Goal: Task Accomplishment & Management: Complete application form

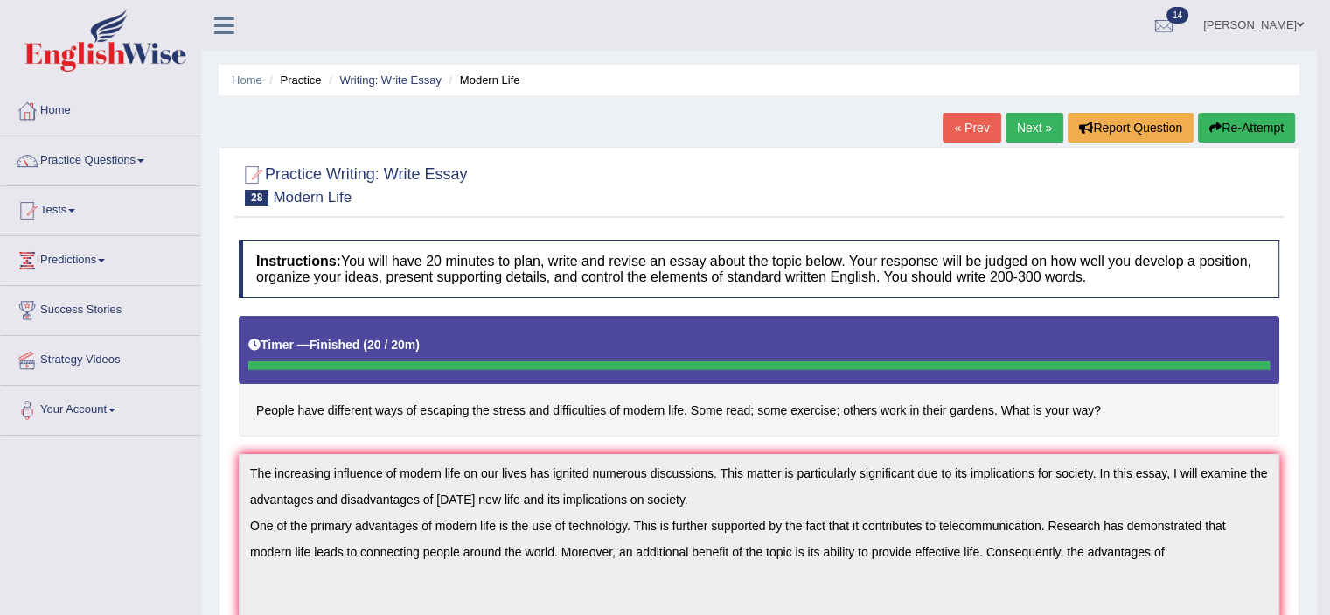
click at [1238, 117] on button "Re-Attempt" at bounding box center [1246, 128] width 97 height 30
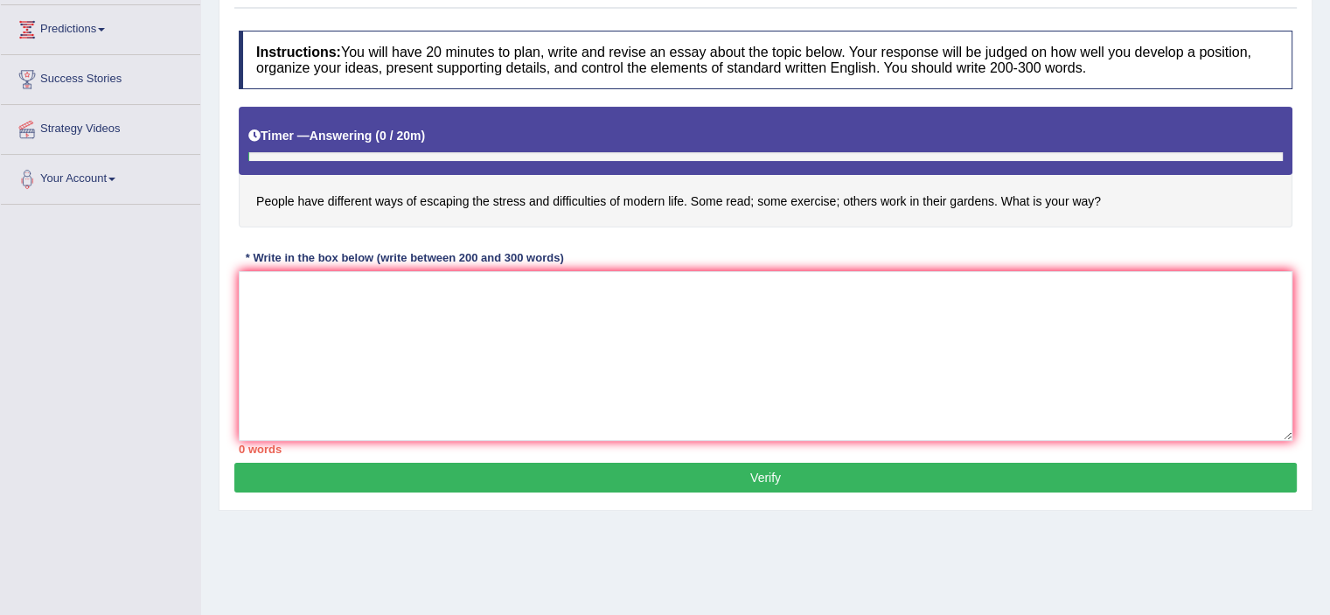
scroll to position [268, 0]
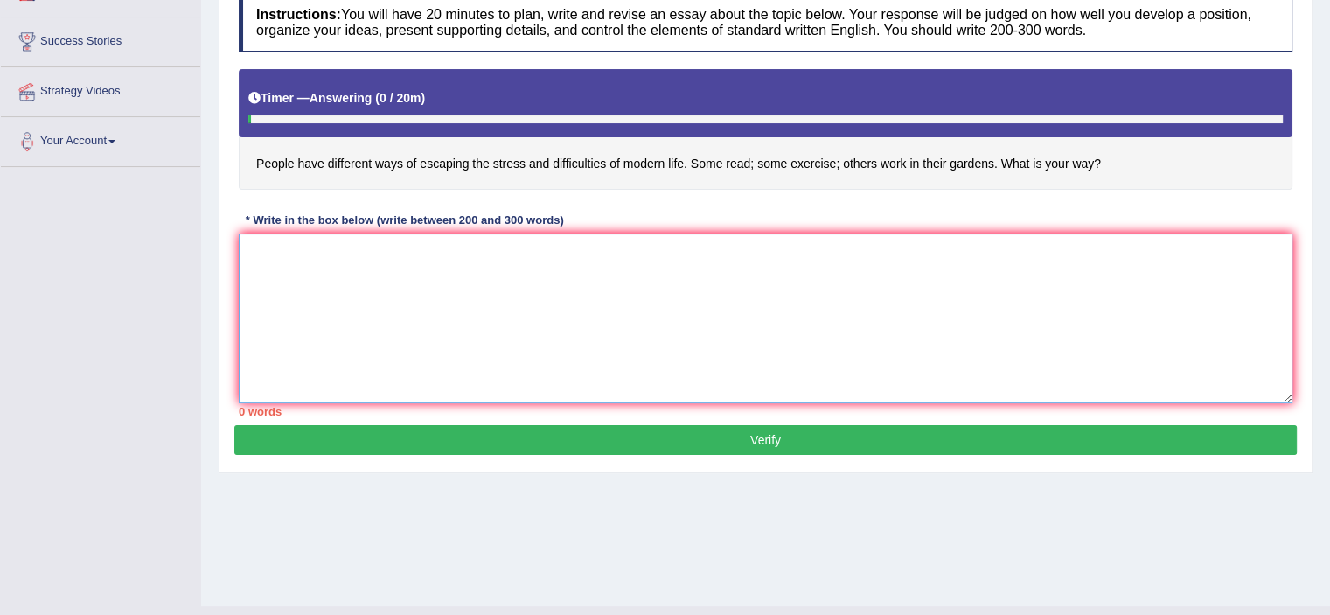
click at [302, 259] on textarea at bounding box center [765, 318] width 1053 height 170
paste textarea "The increasing influence of modern life on our lives has ignited numerous discu…"
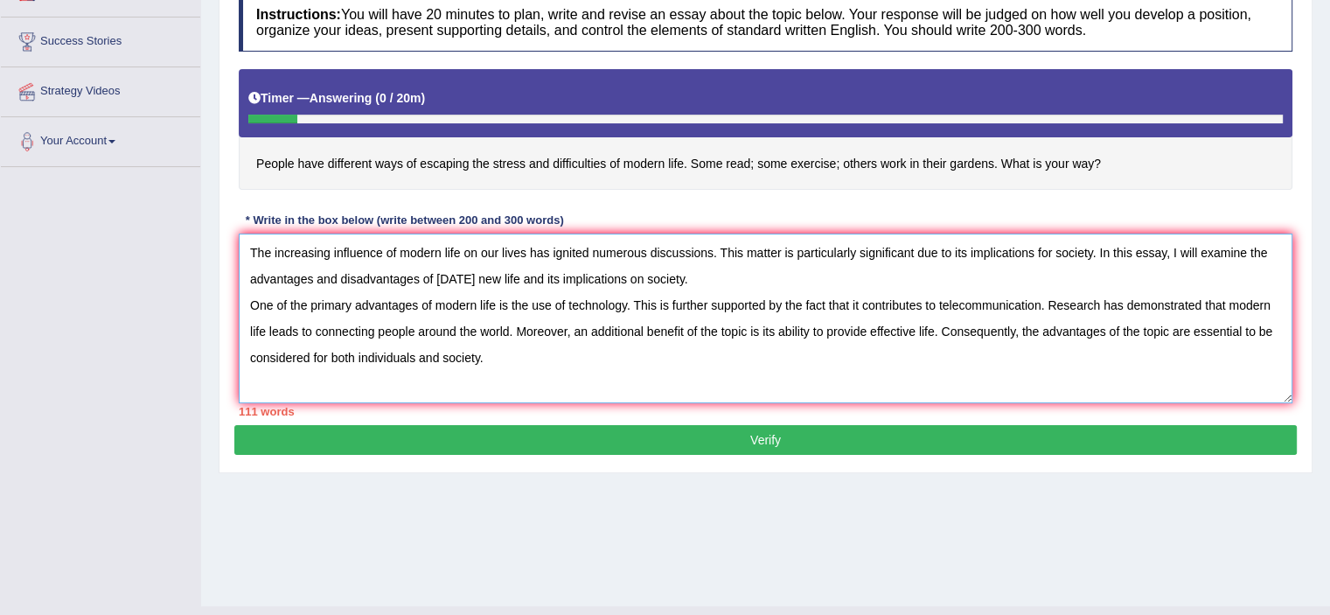
click at [492, 356] on textarea "The increasing influence of modern life on our lives has ignited numerous discu…" at bounding box center [765, 318] width 1053 height 170
click at [678, 379] on textarea "The increasing influence of modern life on our lives has ignited numerous discu…" at bounding box center [765, 318] width 1053 height 170
click at [598, 382] on textarea "The increasing influence of modern life on our lives has ignited numerous discu…" at bounding box center [765, 318] width 1053 height 170
click at [590, 378] on textarea "The increasing influence of modern life on our lives has ignited numerous discu…" at bounding box center [765, 318] width 1053 height 170
click at [587, 377] on textarea "The increasing influence of modern life on our lives has ignited numerous discu…" at bounding box center [765, 318] width 1053 height 170
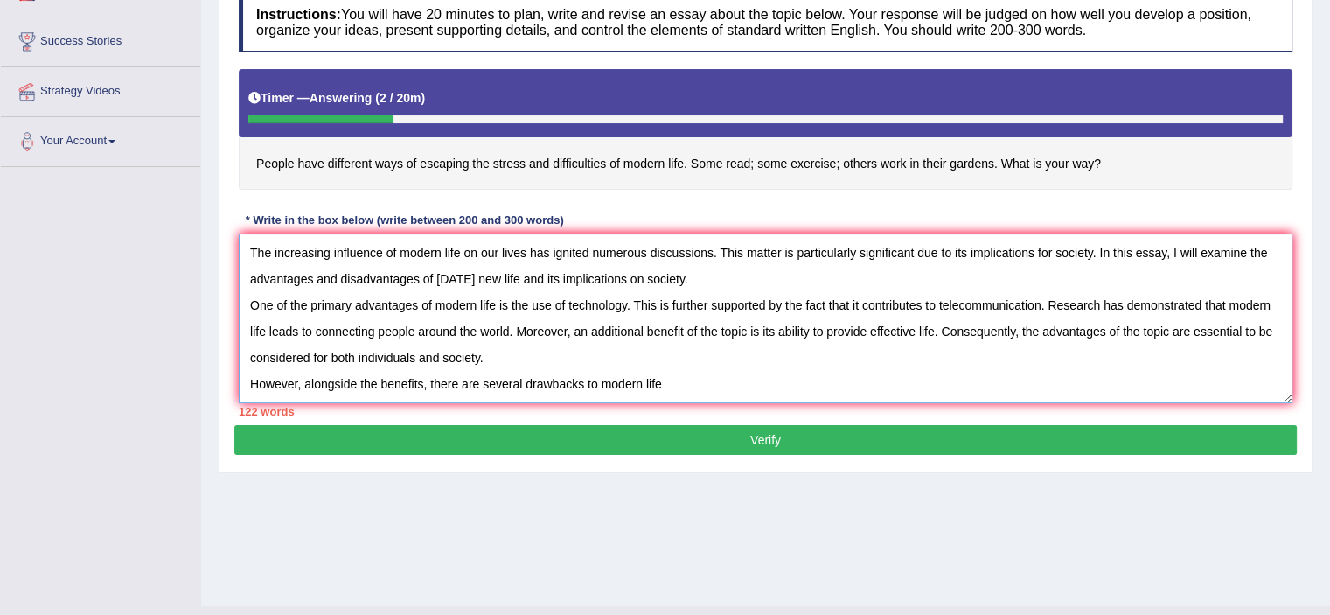
click at [593, 377] on textarea "The increasing influence of modern life on our lives has ignited numerous discu…" at bounding box center [765, 318] width 1053 height 170
drag, startPoint x: 595, startPoint y: 379, endPoint x: 587, endPoint y: 377, distance: 8.9
click at [587, 377] on textarea "The increasing influence of modern life on our lives has ignited numerous discu…" at bounding box center [765, 318] width 1053 height 170
click at [685, 377] on textarea "The increasing influence of modern life on our lives has ignited numerous discu…" at bounding box center [765, 318] width 1053 height 170
click at [689, 377] on textarea "The increasing influence of modern life on our lives has ignited numerous discu…" at bounding box center [765, 318] width 1053 height 170
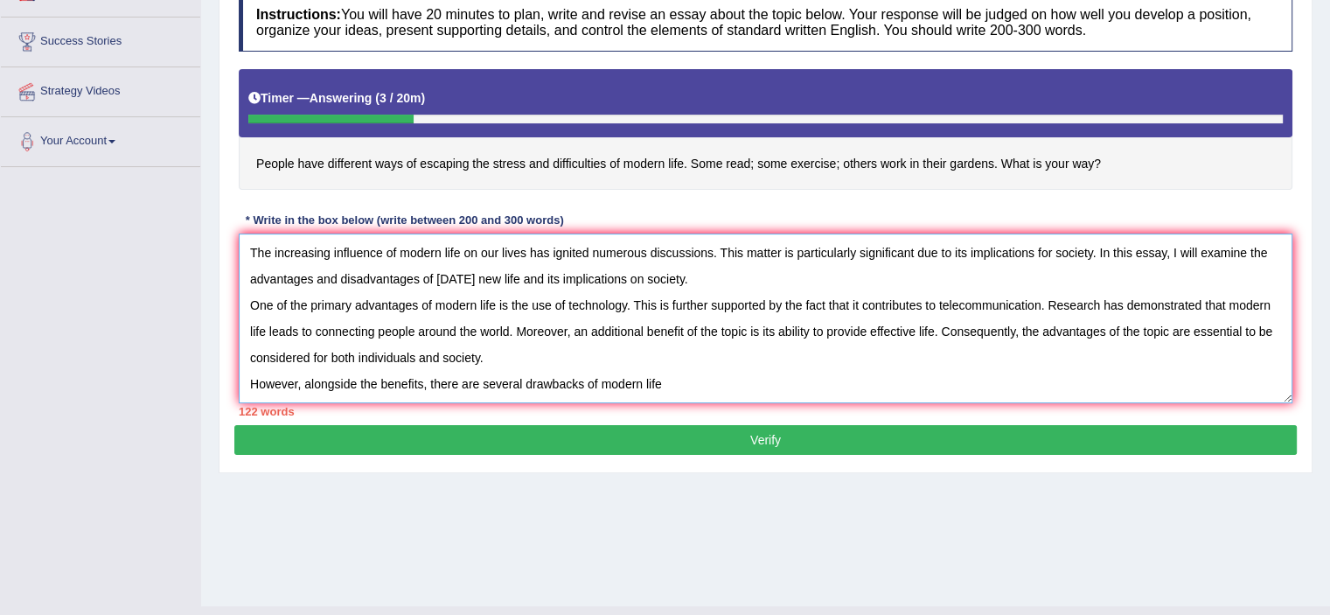
click at [589, 380] on textarea "The increasing influence of modern life on our lives has ignited numerous discu…" at bounding box center [765, 318] width 1053 height 170
click at [603, 380] on textarea "The increasing influence of modern life on our lives has ignited numerous discu…" at bounding box center [765, 318] width 1053 height 170
click at [715, 384] on textarea "The increasing influence of modern life on our lives has ignited numerous discu…" at bounding box center [765, 318] width 1053 height 170
click at [602, 379] on textarea "The increasing influence of modern life on our lives has ignited numerous discu…" at bounding box center [765, 318] width 1053 height 170
click at [716, 372] on textarea "The increasing influence of modern life on our lives has ignited numerous discu…" at bounding box center [765, 318] width 1053 height 170
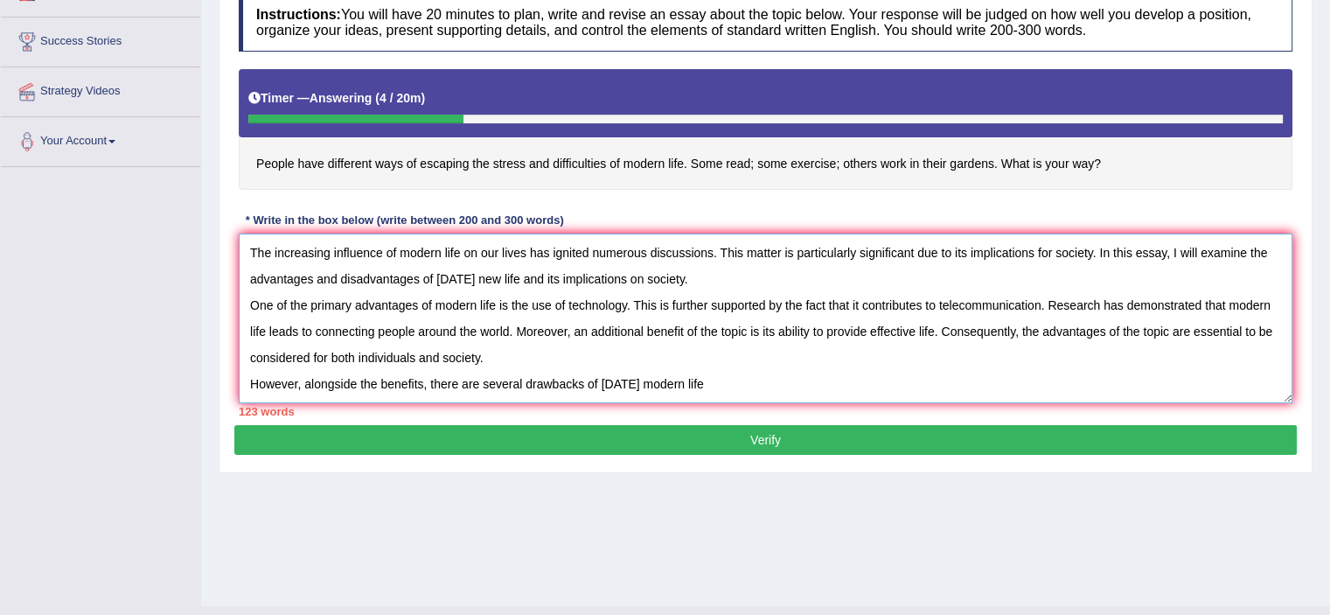
click at [597, 380] on textarea "The increasing influence of modern life on our lives has ignited numerous discu…" at bounding box center [765, 318] width 1053 height 170
click at [694, 379] on textarea "The increasing influence of modern life on our lives has ignited numerous discu…" at bounding box center [765, 318] width 1053 height 170
click at [975, 382] on textarea "The increasing influence of modern life on our lives has ignited numerous discu…" at bounding box center [765, 318] width 1053 height 170
click at [998, 377] on textarea "The increasing influence of modern life on our lives has ignited numerous discu…" at bounding box center [765, 318] width 1053 height 170
click at [1042, 380] on textarea "The increasing influence of modern life on our lives has ignited numerous discu…" at bounding box center [765, 318] width 1053 height 170
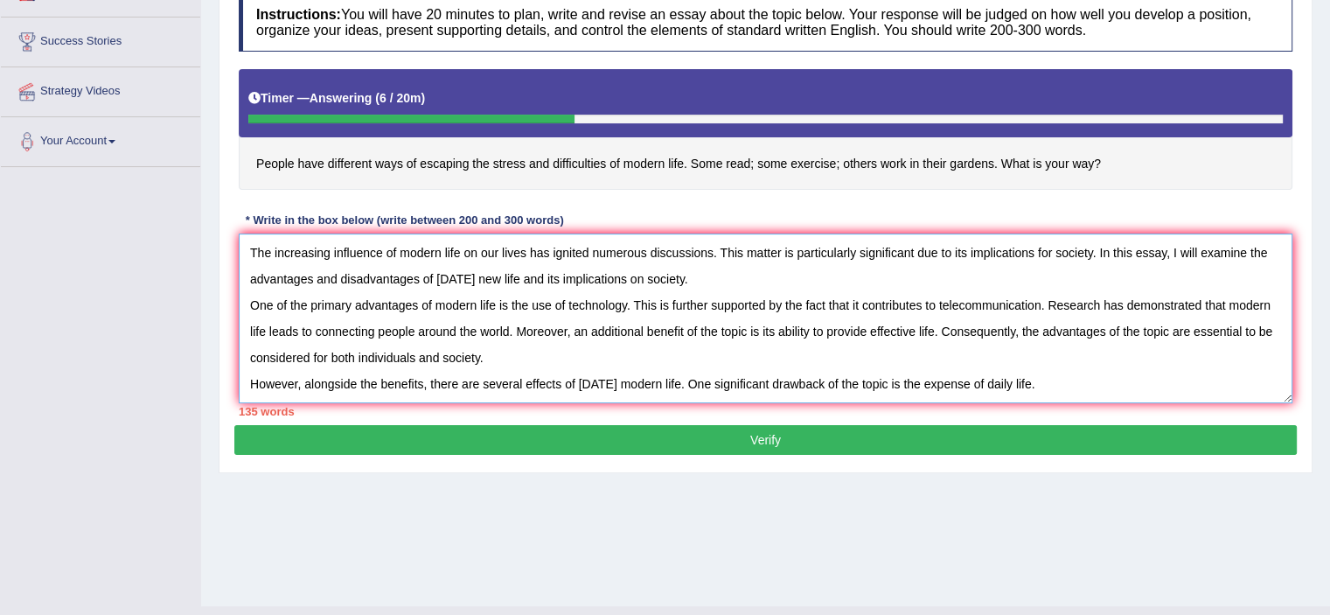
click at [989, 372] on textarea "The increasing influence of modern life on our lives has ignited numerous discu…" at bounding box center [765, 318] width 1053 height 170
drag, startPoint x: 964, startPoint y: 379, endPoint x: 926, endPoint y: 377, distance: 38.5
click at [926, 377] on textarea "The increasing influence of modern life on our lives has ignited numerous discu…" at bounding box center [765, 318] width 1053 height 170
click at [1018, 378] on textarea "The increasing influence of modern life on our lives has ignited numerous discu…" at bounding box center [765, 318] width 1053 height 170
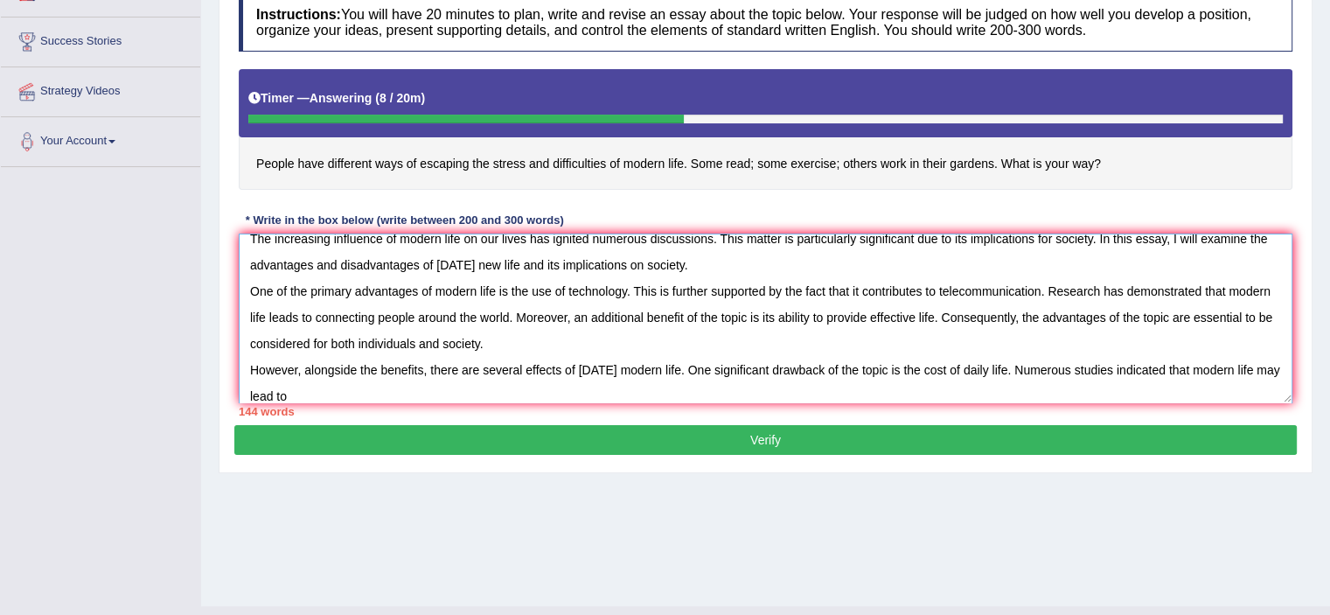
click at [346, 392] on textarea "The increasing influence of modern life on our lives has ignited numerous discu…" at bounding box center [765, 318] width 1053 height 170
click at [340, 391] on textarea "The increasing influence of modern life on our lives has ignited numerous discu…" at bounding box center [765, 318] width 1053 height 170
click at [464, 387] on textarea "The increasing influence of modern life on our lives has ignited numerous discu…" at bounding box center [765, 318] width 1053 height 170
click at [433, 390] on textarea "The increasing influence of modern life on our lives has ignited numerous discu…" at bounding box center [765, 318] width 1053 height 170
click at [442, 392] on textarea "The increasing influence of modern life on our lives has ignited numerous discu…" at bounding box center [765, 318] width 1053 height 170
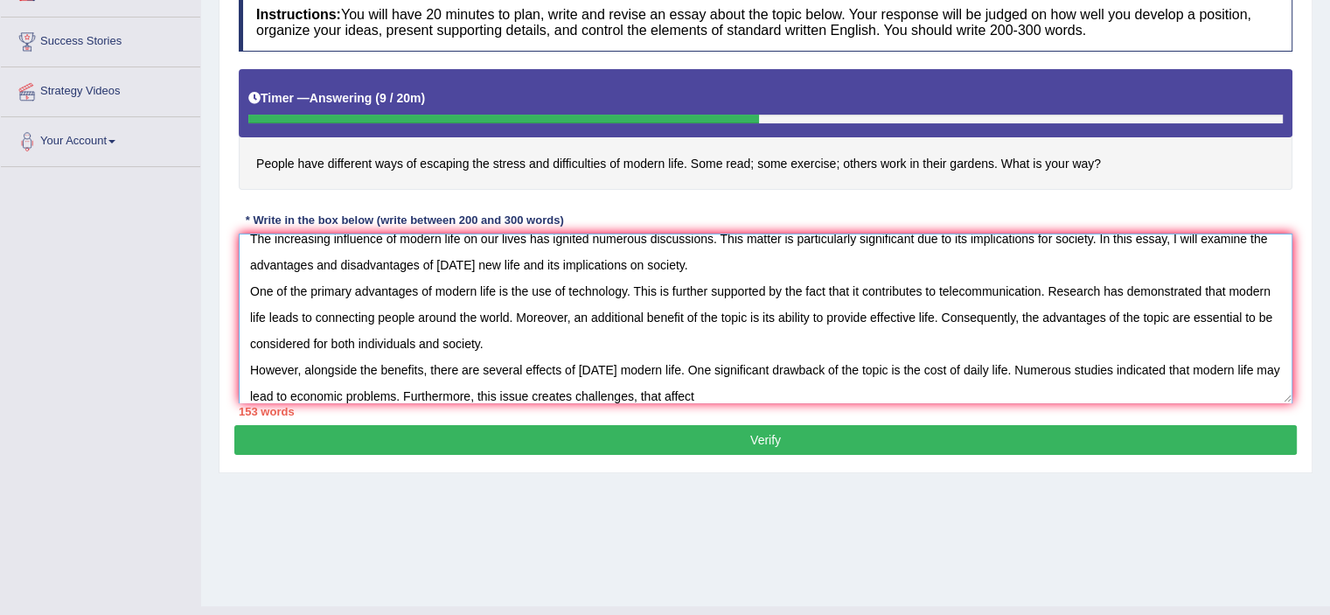
click at [725, 385] on textarea "The increasing influence of modern life on our lives has ignited numerous discu…" at bounding box center [765, 318] width 1053 height 170
click at [726, 391] on textarea "The increasing influence of modern life on our lives has ignited numerous discu…" at bounding box center [765, 318] width 1053 height 170
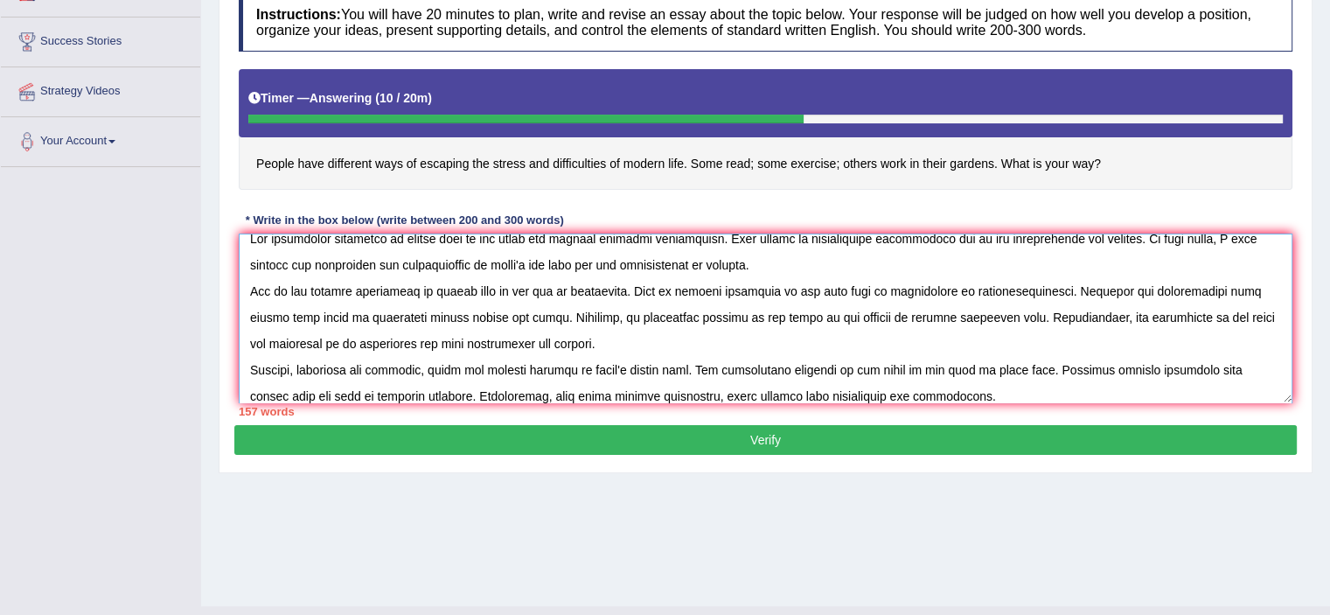
scroll to position [52, 0]
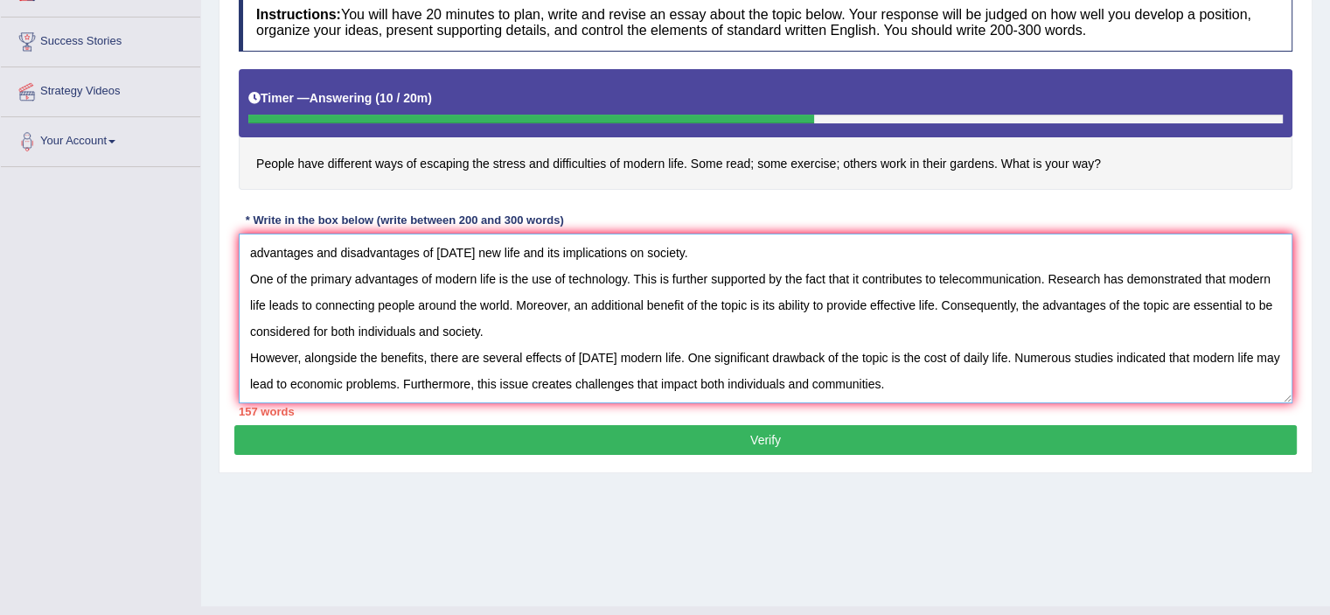
click at [924, 358] on textarea at bounding box center [765, 318] width 1053 height 170
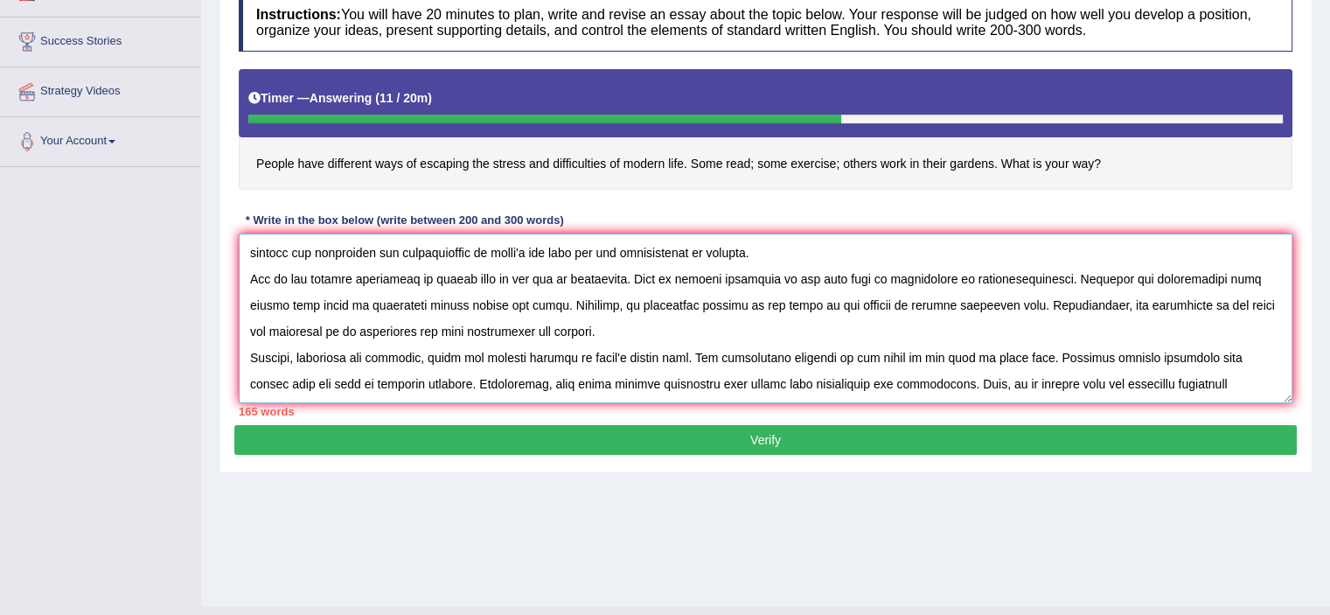
click at [1182, 358] on textarea at bounding box center [765, 318] width 1053 height 170
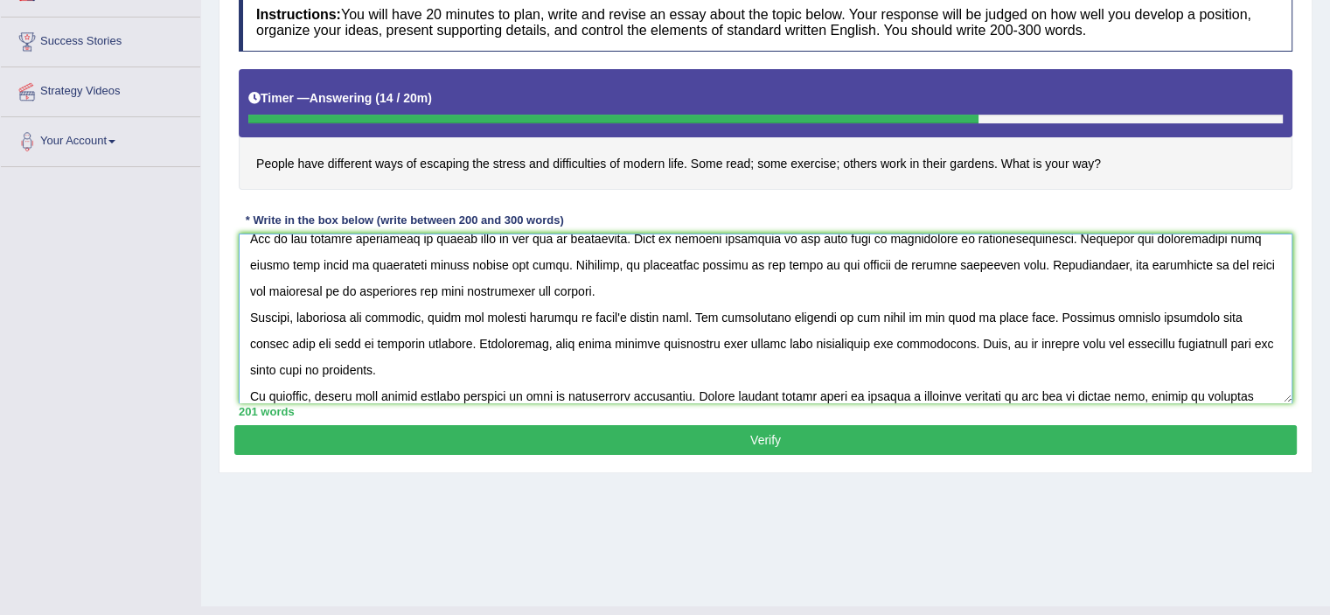
scroll to position [105, 0]
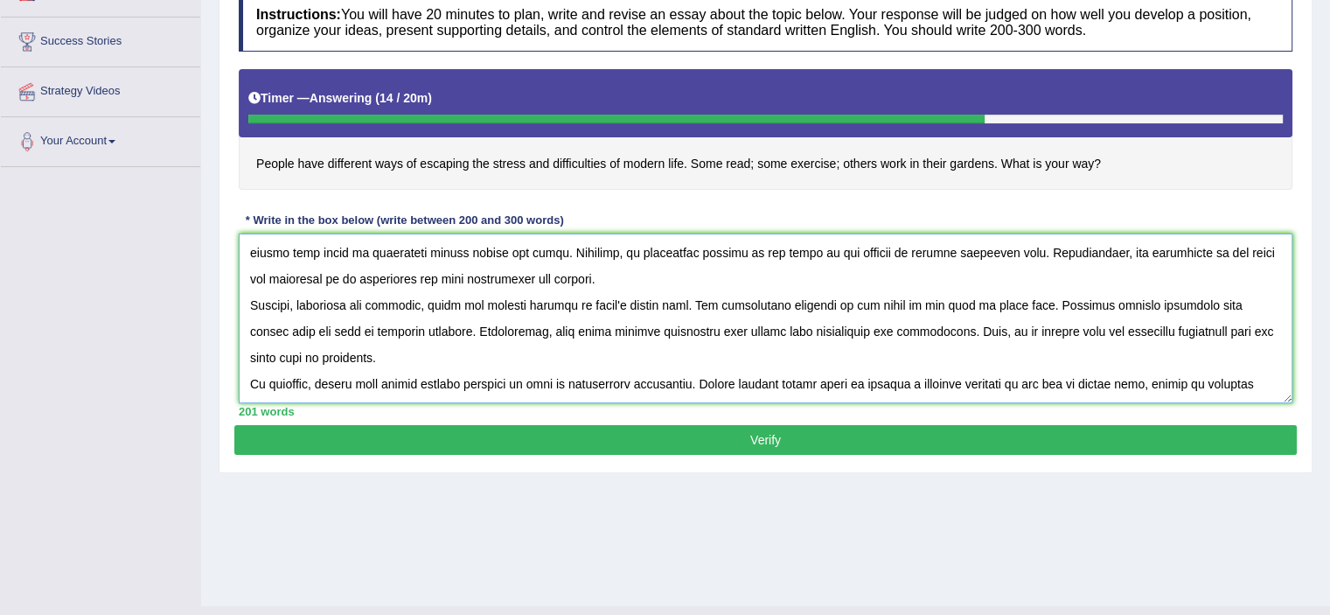
click at [1258, 357] on textarea at bounding box center [765, 318] width 1053 height 170
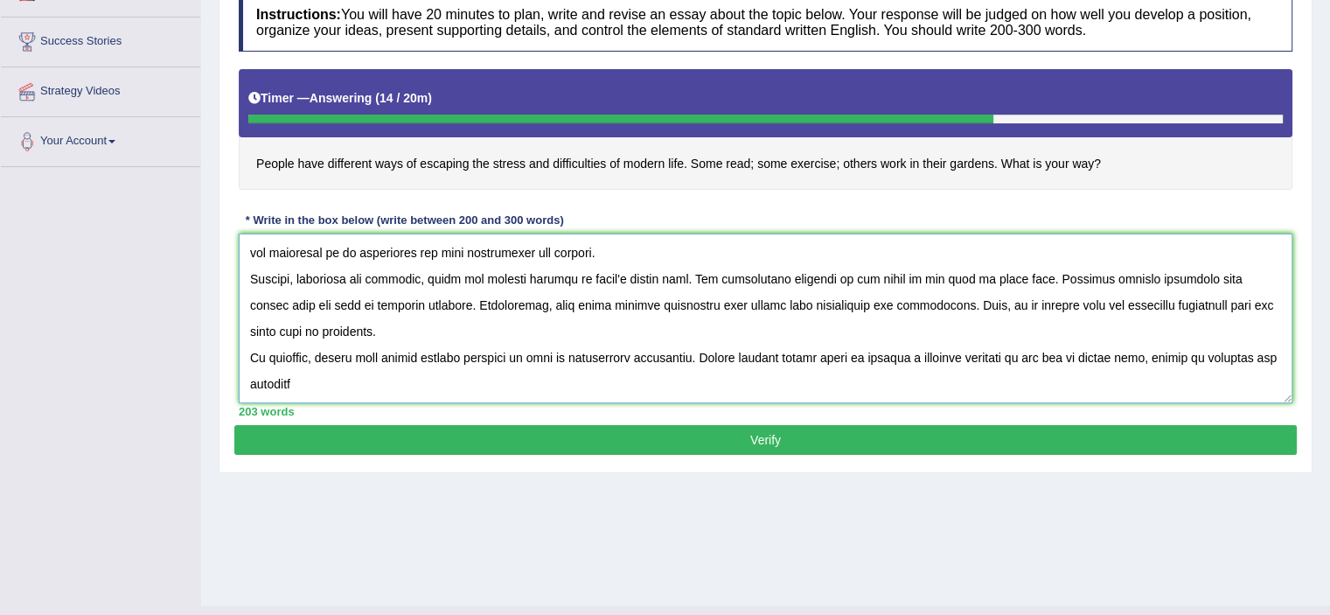
click at [351, 349] on textarea at bounding box center [765, 318] width 1053 height 170
click at [323, 387] on textarea at bounding box center [765, 318] width 1053 height 170
type textarea "The increasing influence of modern life on our lives has ignited numerous discu…"
click at [741, 440] on button "Verify" at bounding box center [765, 440] width 1062 height 30
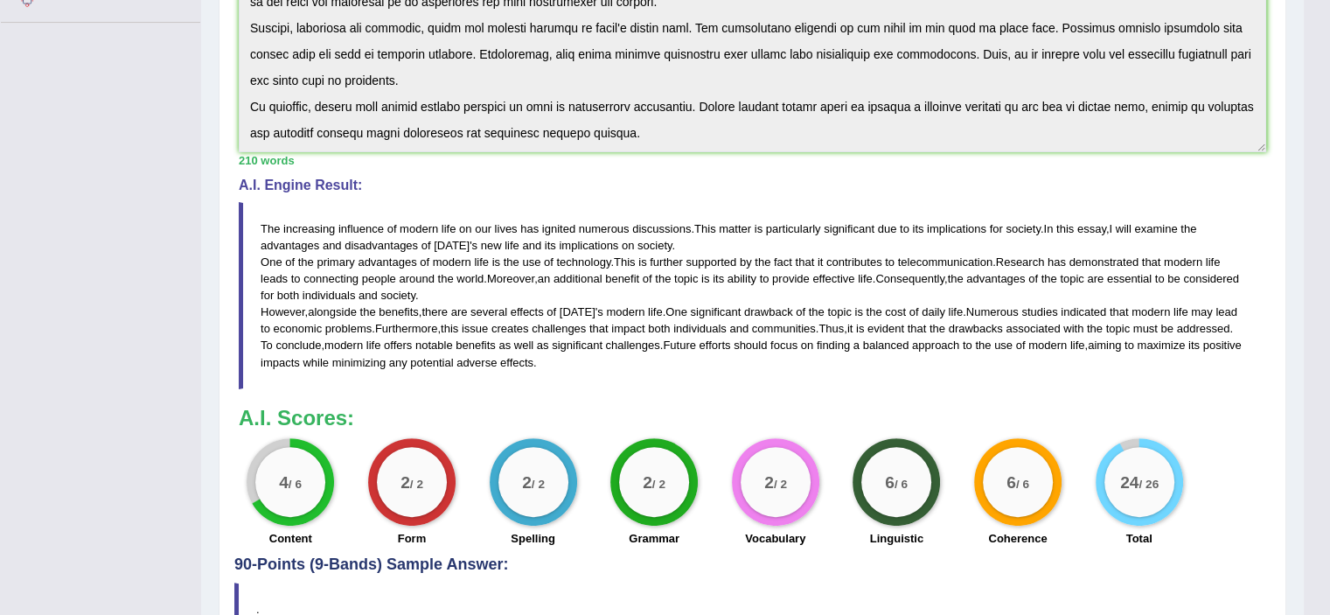
scroll to position [515, 0]
